Goal: Navigation & Orientation: Find specific page/section

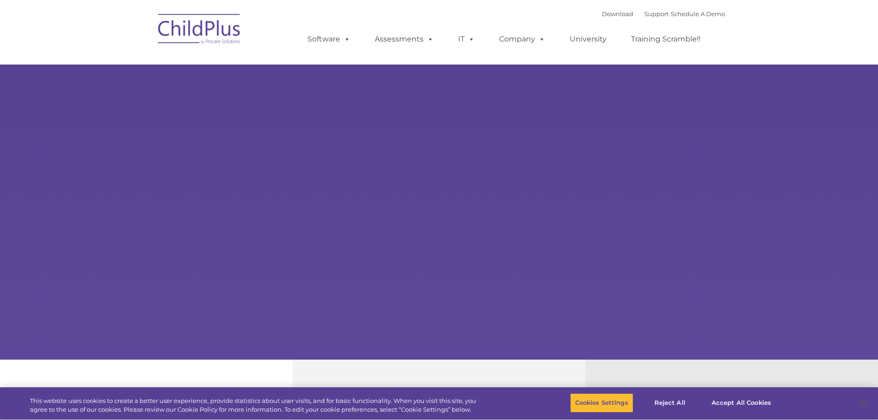
select select "MEDIUM"
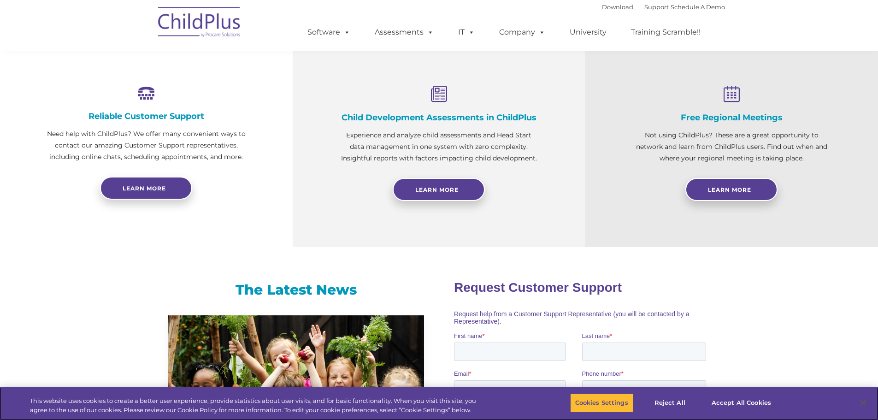
scroll to position [99, 0]
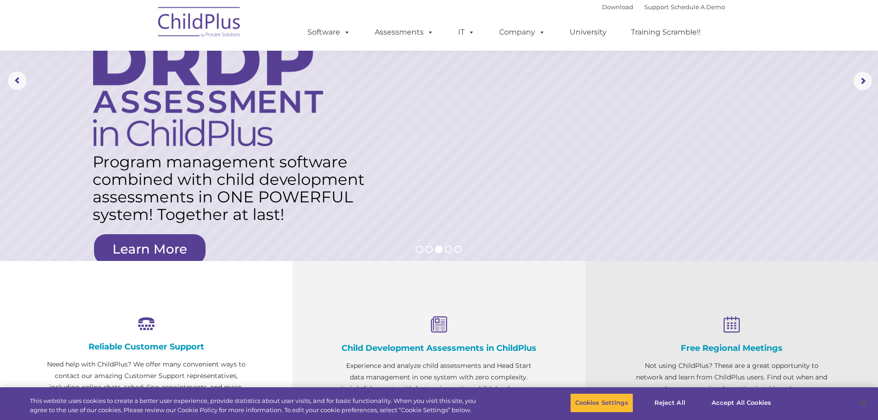
click at [218, 29] on img at bounding box center [199, 23] width 92 height 46
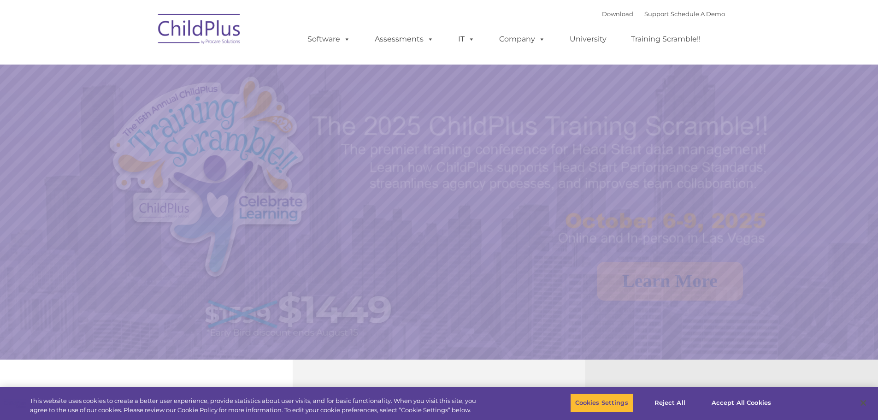
select select "MEDIUM"
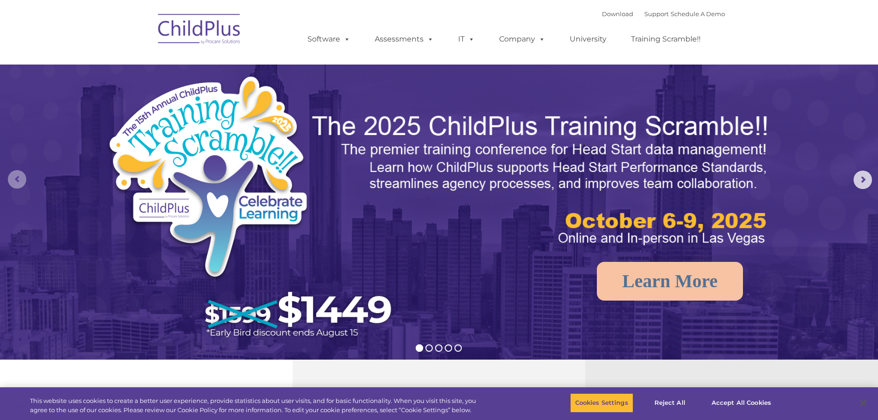
click at [13, 172] on rs-arrow at bounding box center [17, 179] width 18 height 18
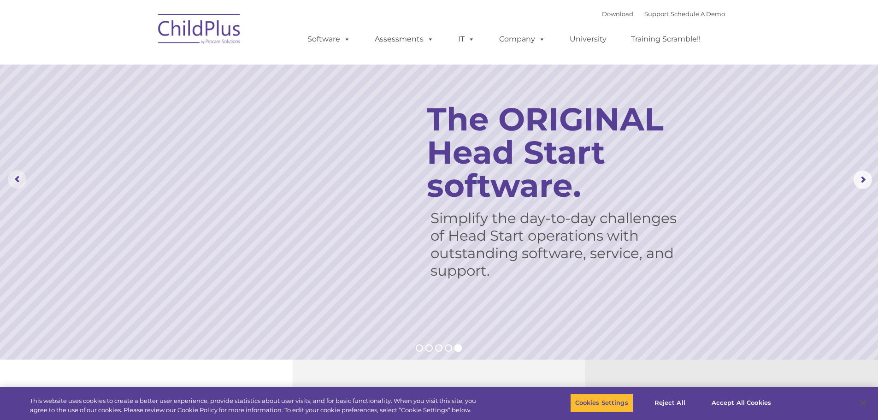
click at [13, 167] on rs-slide "Simplify the day-to-day challenges of Head Start operations with outstanding so…" at bounding box center [439, 179] width 878 height 359
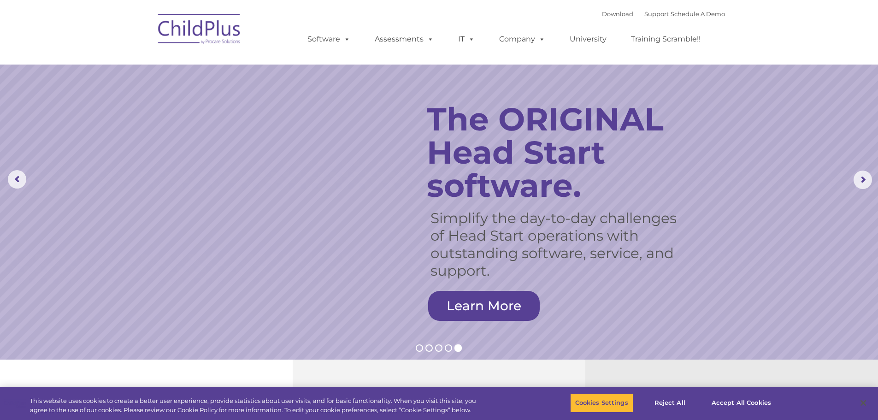
click at [375, 223] on rs-slide "Simplify the day-to-day challenges of Head Start operations with outstanding so…" at bounding box center [439, 179] width 878 height 359
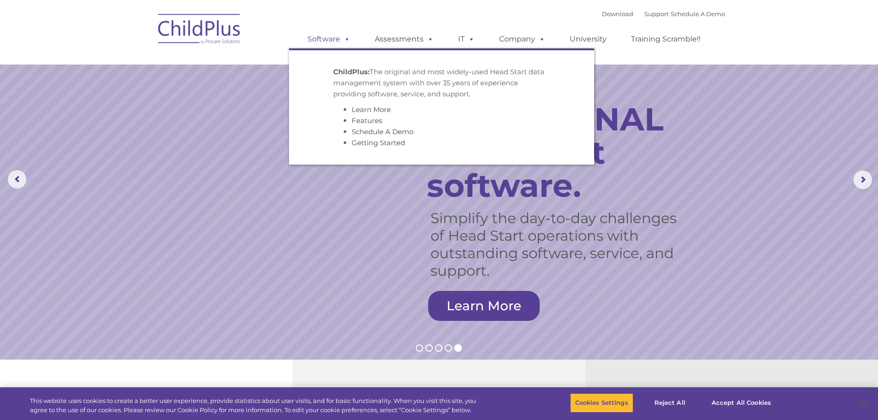
click at [336, 42] on link "Software" at bounding box center [328, 39] width 61 height 18
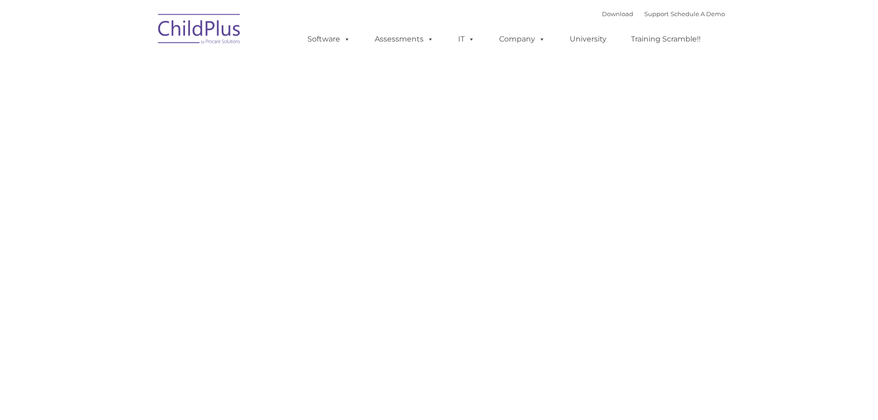
type input ""
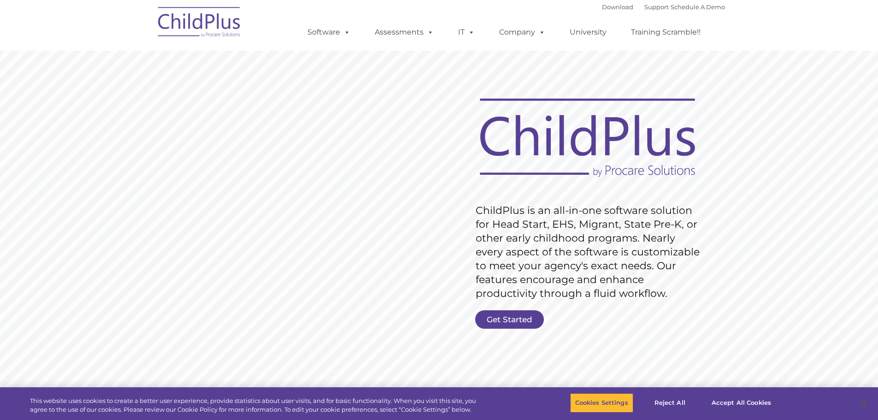
click at [193, 20] on img at bounding box center [199, 23] width 92 height 46
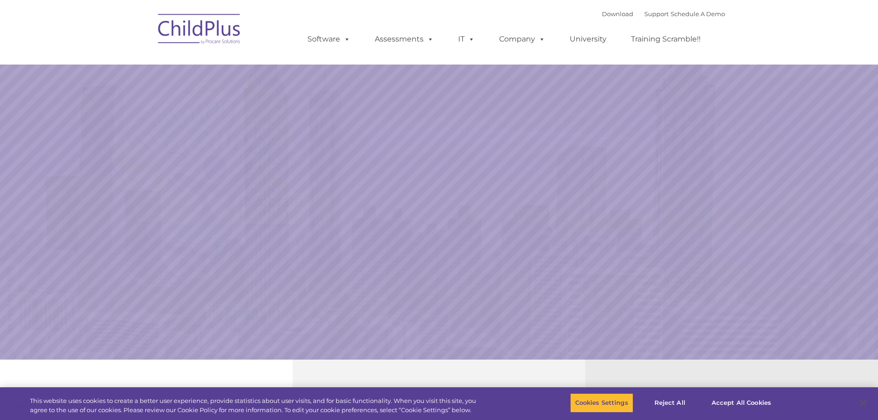
select select "MEDIUM"
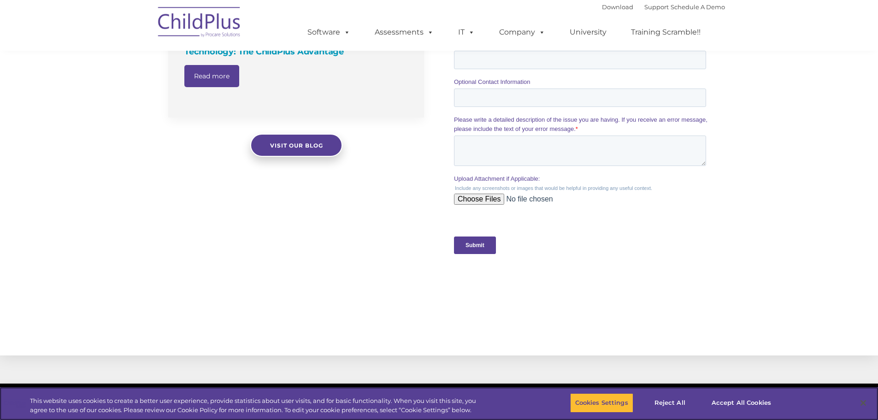
scroll to position [904, 0]
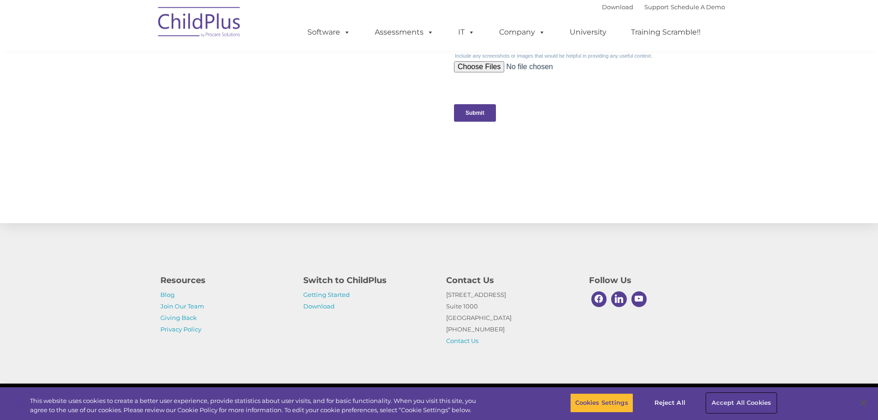
click at [730, 404] on button "Accept All Cookies" at bounding box center [742, 402] width 70 height 19
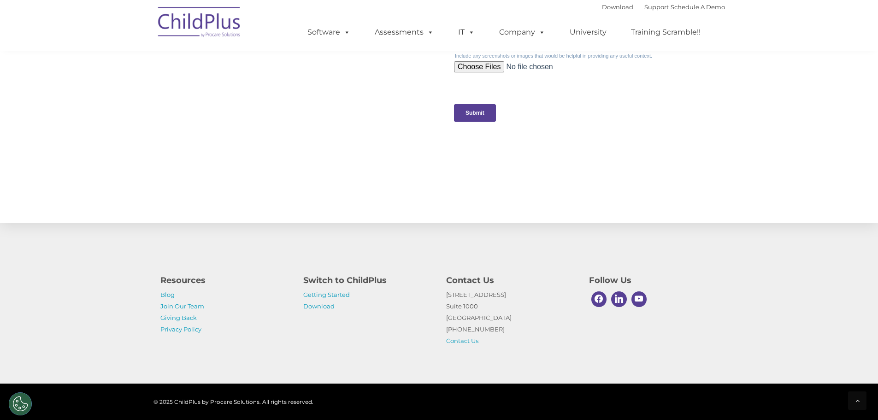
click at [340, 284] on h4 "Switch to ChildPlus" at bounding box center [367, 280] width 129 height 13
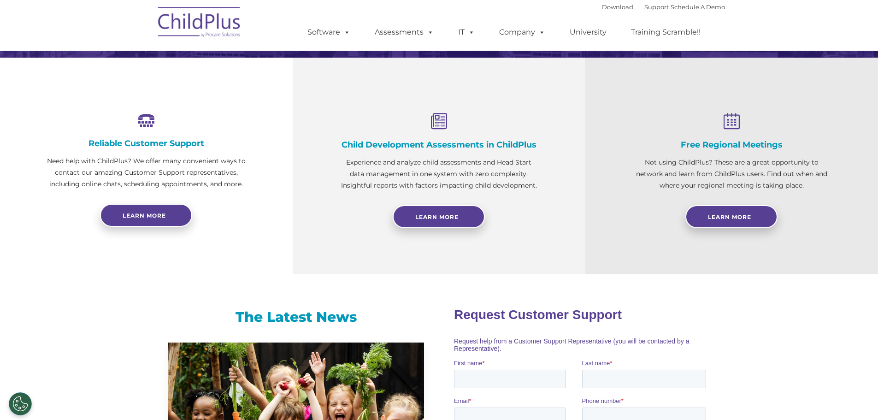
scroll to position [0, 0]
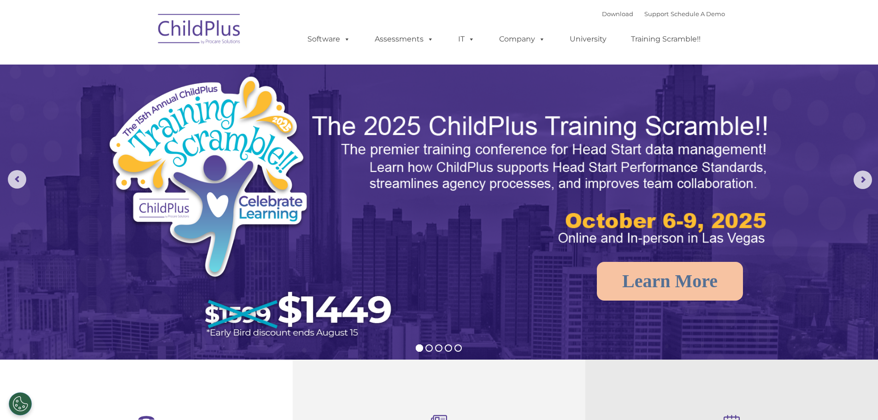
click at [191, 29] on img at bounding box center [199, 30] width 92 height 46
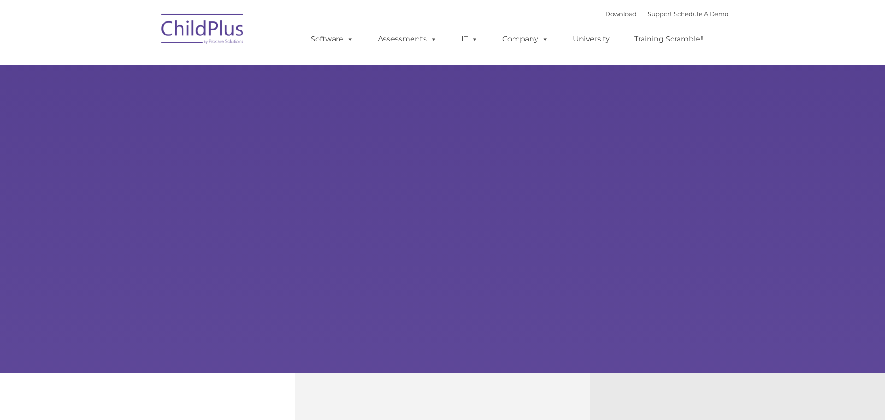
type input ""
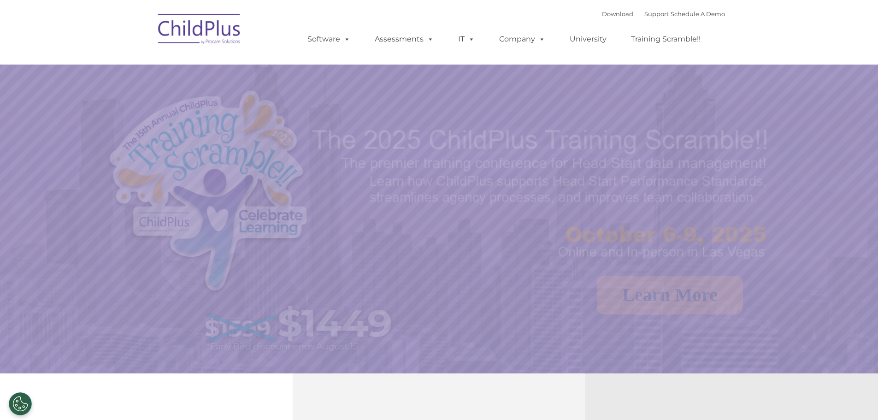
select select "MEDIUM"
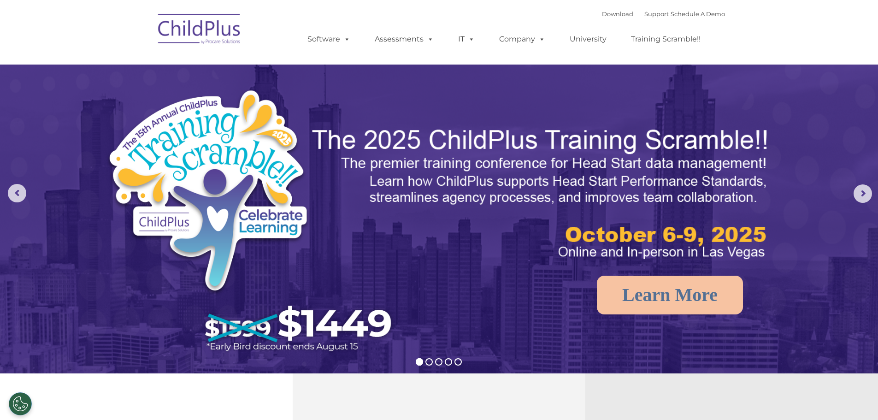
click at [240, 36] on img at bounding box center [199, 30] width 92 height 46
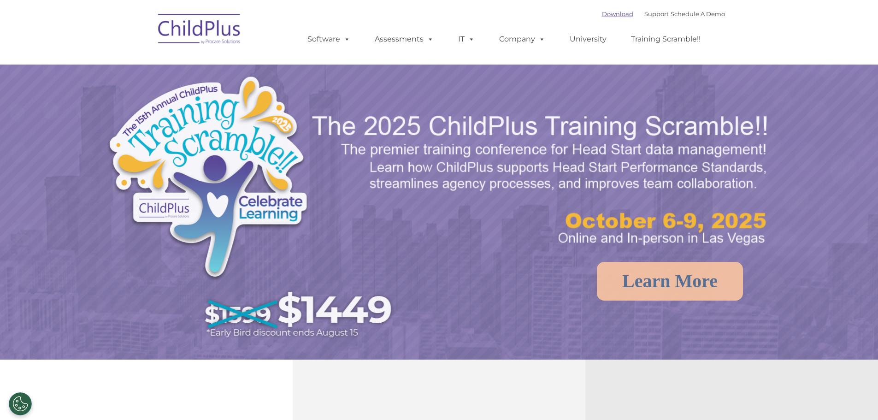
click at [617, 15] on link "Download" at bounding box center [617, 13] width 31 height 7
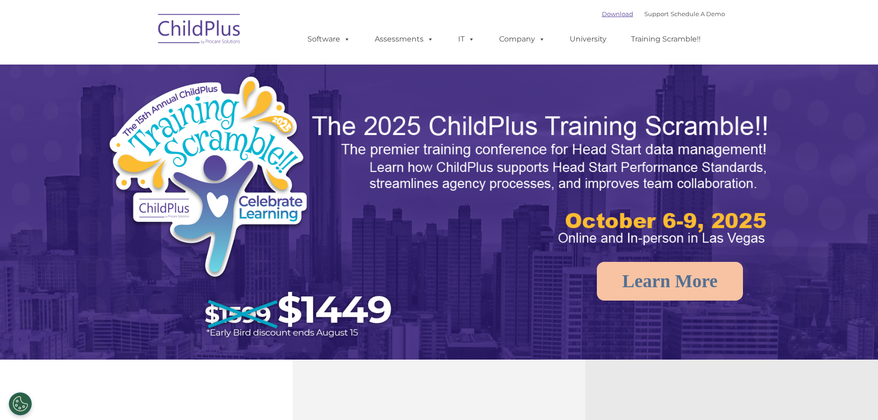
select select "MEDIUM"
